Goal: Use online tool/utility

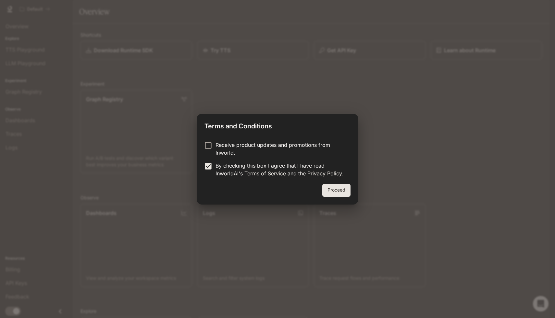
click at [336, 191] on button "Proceed" at bounding box center [336, 190] width 28 height 13
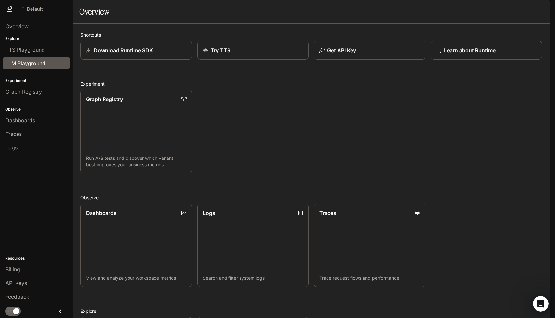
click at [16, 59] on link "LLM Playground" at bounding box center [36, 63] width 67 height 12
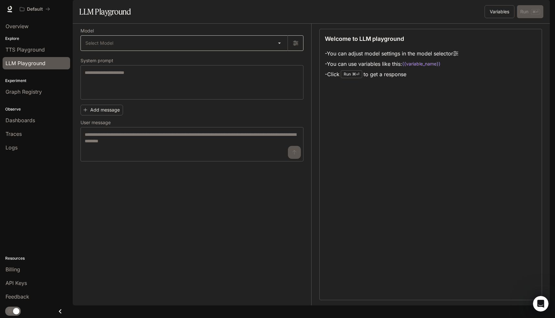
click at [119, 62] on body "Skip to main content Default Runtime Runtime Documentation Documentation Portal…" at bounding box center [277, 159] width 555 height 318
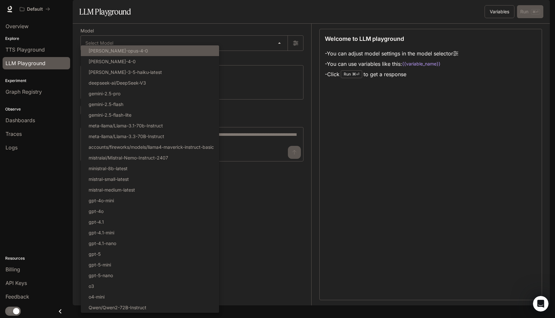
click at [112, 51] on p "[PERSON_NAME]-opus-4-0" at bounding box center [118, 50] width 59 height 7
type input "**********"
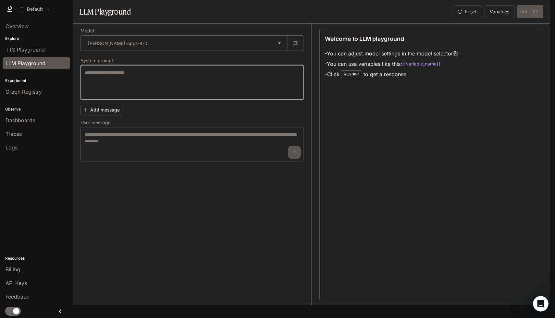
click at [114, 95] on textarea at bounding box center [192, 82] width 214 height 26
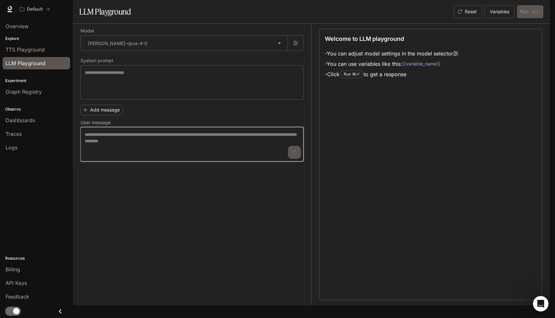
click at [114, 157] on textarea at bounding box center [192, 144] width 214 height 26
